Goal: Task Accomplishment & Management: Use online tool/utility

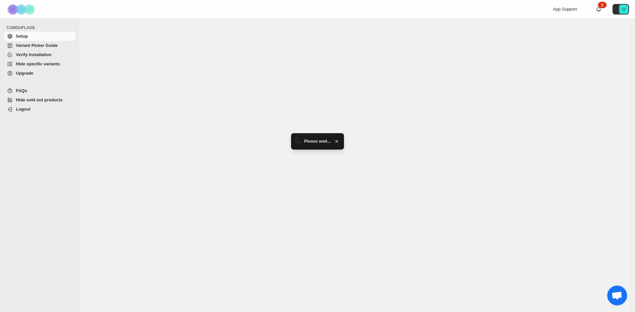
click at [27, 66] on span "Hide specific variants" at bounding box center [38, 63] width 44 height 5
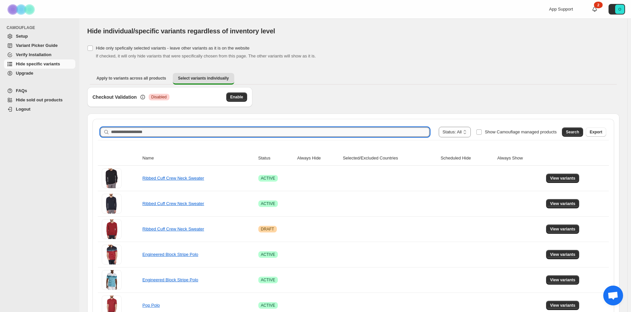
click at [332, 129] on input "Search product name" at bounding box center [270, 132] width 319 height 9
paste input "**********"
type input "**********"
click at [577, 134] on span "Search" at bounding box center [572, 132] width 13 height 5
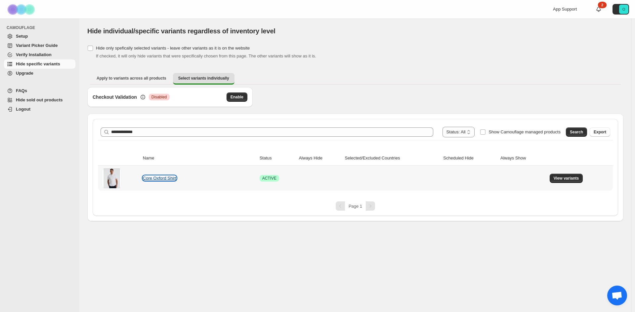
click at [174, 179] on link "Core Oxford Shirt" at bounding box center [159, 178] width 33 height 5
click at [566, 183] on button "View variants" at bounding box center [565, 178] width 33 height 9
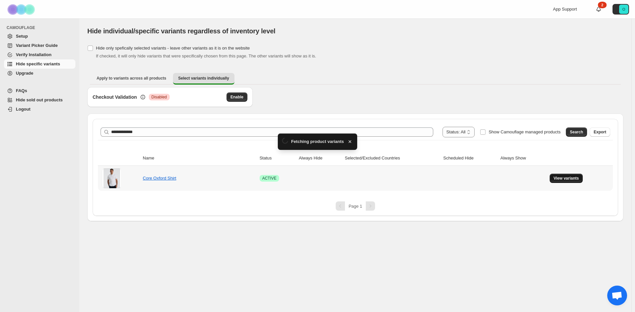
click at [565, 179] on span "View variants" at bounding box center [565, 178] width 25 height 5
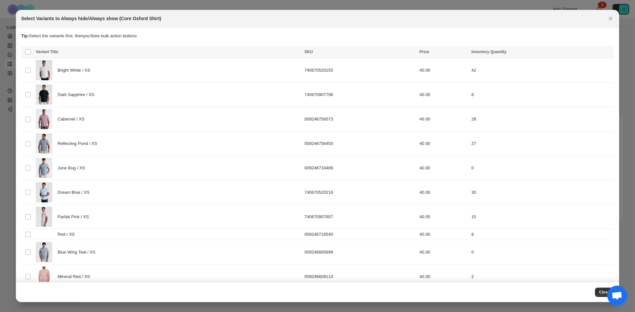
click at [51, 55] on div "Variant Title" at bounding box center [168, 52] width 264 height 7
click at [47, 51] on span "Variant Title" at bounding box center [47, 52] width 22 height 5
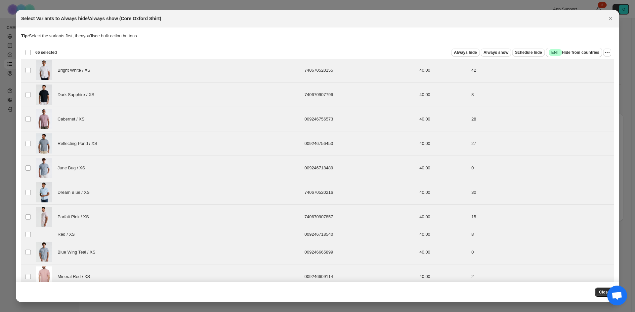
click at [26, 53] on div "Deselect all 66 product variants 66 selected" at bounding box center [41, 53] width 32 height 6
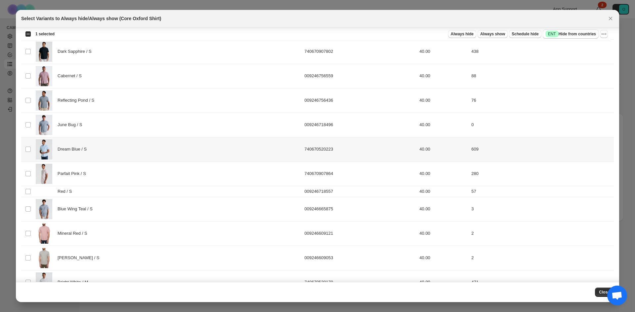
scroll to position [309, 0]
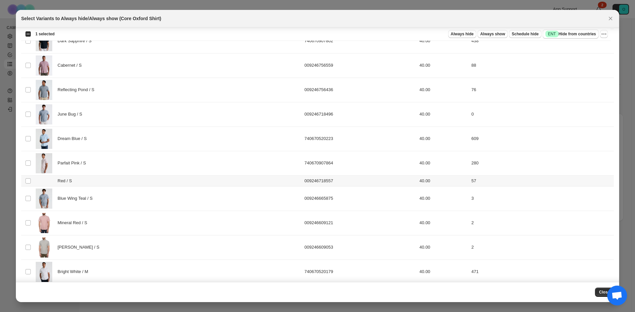
click at [97, 183] on div "Red / S" at bounding box center [168, 181] width 264 height 7
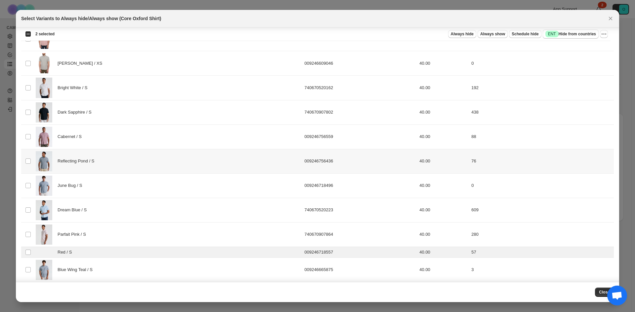
scroll to position [278, 0]
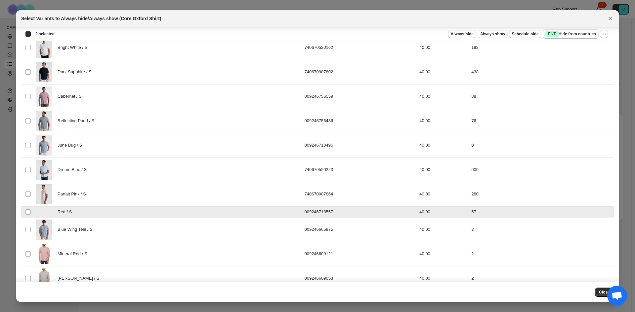
click at [175, 211] on div "Red / S" at bounding box center [168, 212] width 264 height 7
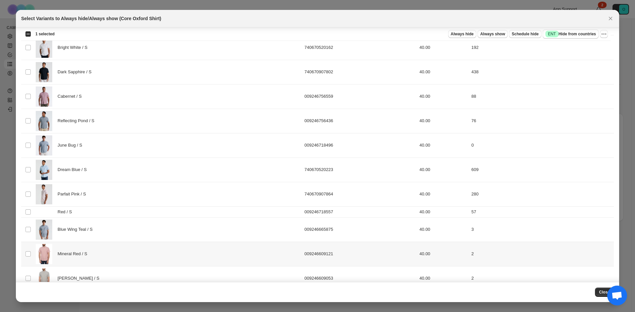
scroll to position [411, 0]
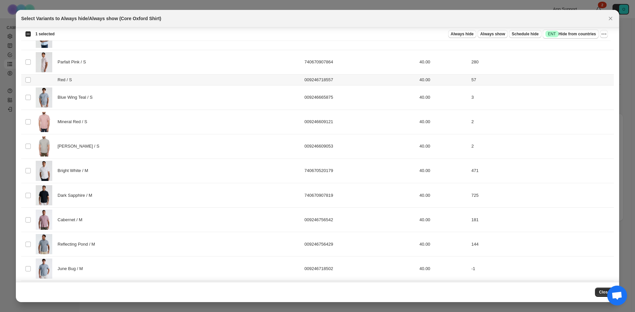
click at [82, 79] on div "Red / S" at bounding box center [168, 80] width 264 height 7
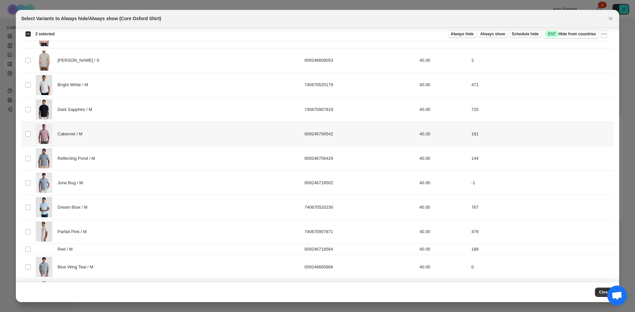
scroll to position [510, 0]
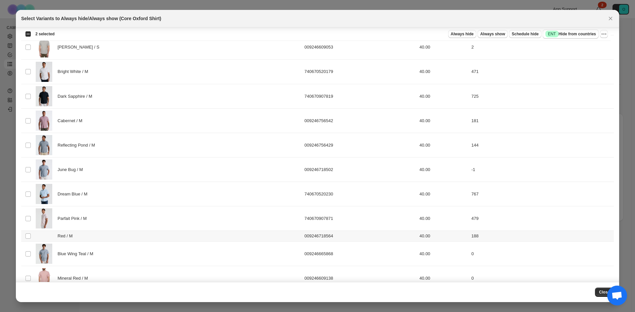
click at [100, 237] on div "Red / M" at bounding box center [168, 236] width 264 height 7
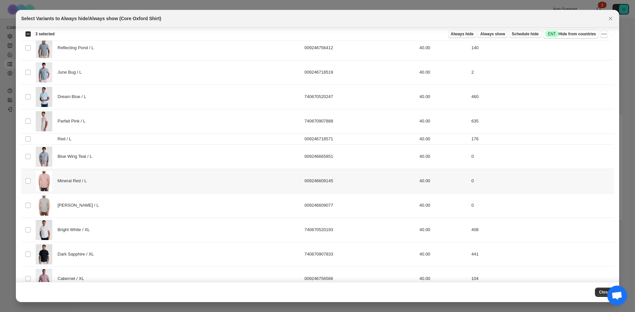
scroll to position [873, 0]
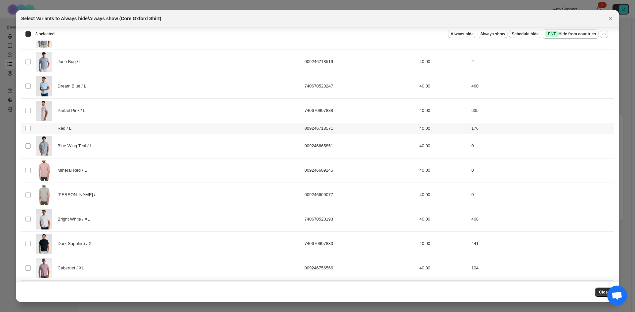
click at [84, 133] on td "Red / L" at bounding box center [168, 128] width 268 height 11
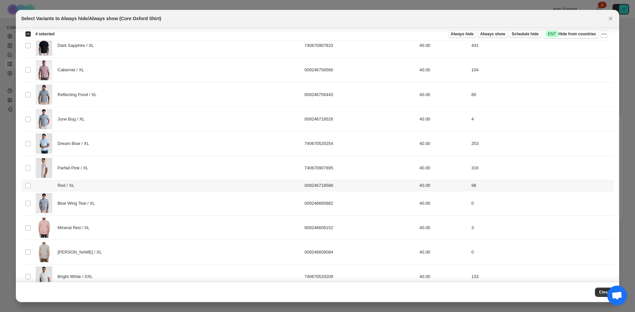
click at [93, 185] on div "Red / XL" at bounding box center [168, 185] width 264 height 7
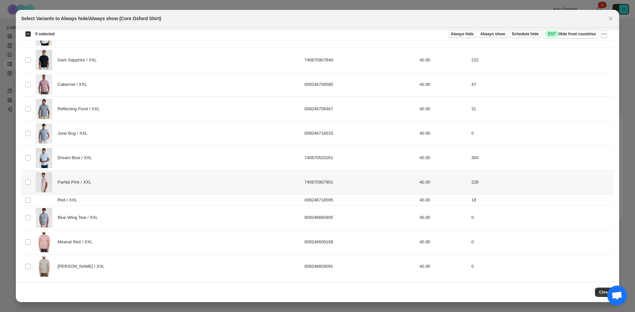
scroll to position [1315, 0]
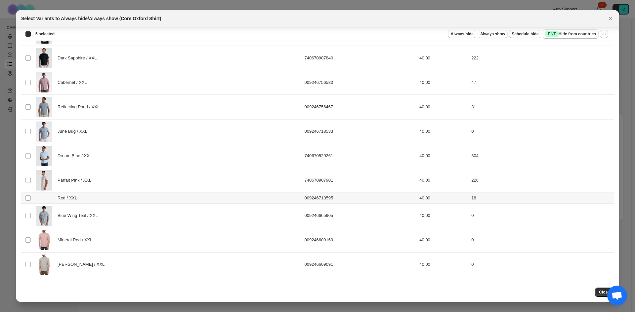
click at [89, 198] on div "Red / XXL" at bounding box center [168, 198] width 264 height 7
click at [466, 36] on span "Always hide" at bounding box center [462, 33] width 23 height 5
